Goal: Transaction & Acquisition: Obtain resource

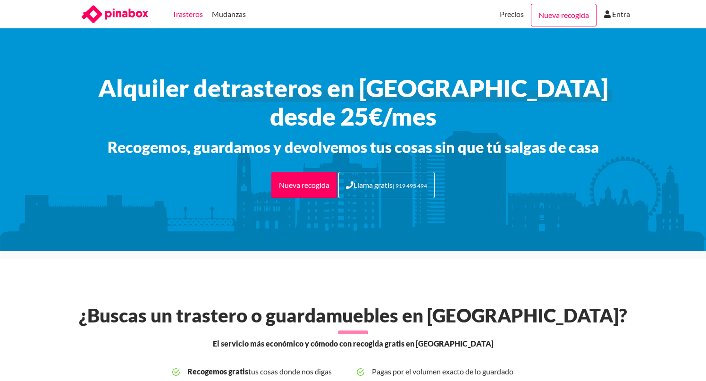
click at [191, 17] on link "Trasteros" at bounding box center [187, 14] width 31 height 28
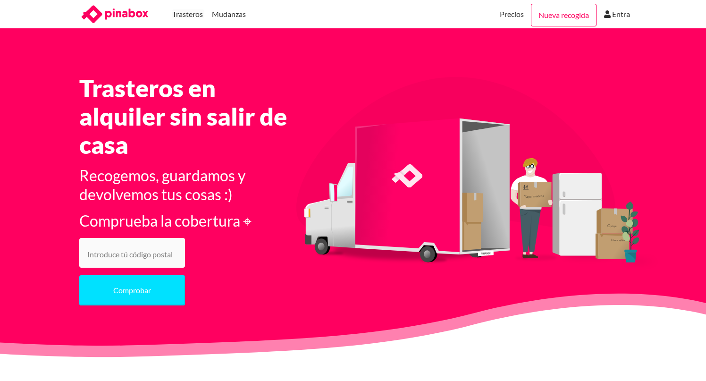
click at [134, 260] on input "number" at bounding box center [132, 253] width 106 height 30
type input "29604"
click at [79, 275] on button "Comprobar" at bounding box center [132, 290] width 106 height 30
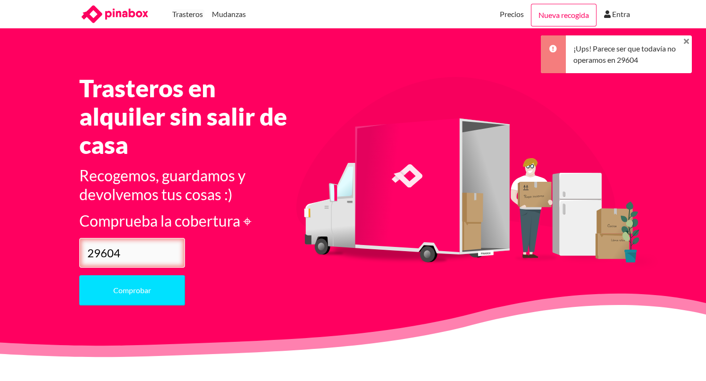
click at [150, 255] on input "29604" at bounding box center [132, 253] width 106 height 30
